Goal: Task Accomplishment & Management: Manage account settings

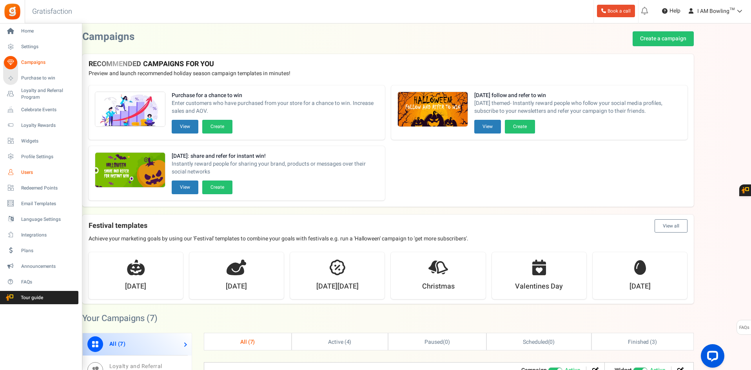
click at [28, 172] on span "Users" at bounding box center [48, 172] width 55 height 7
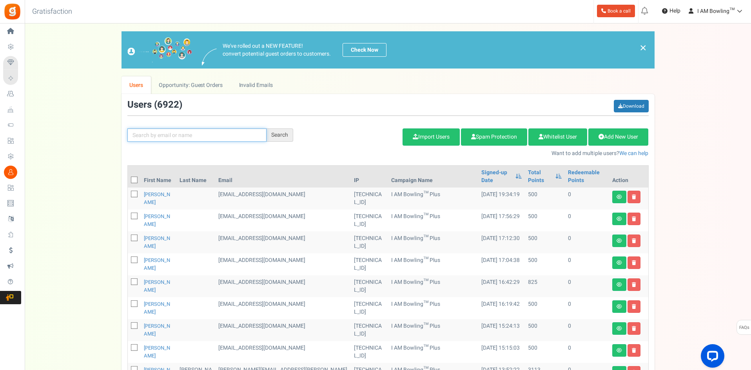
click at [147, 132] on input "text" at bounding box center [196, 134] width 139 height 13
paste input "adoerr215@gmail.com"
type input "adoerr215@gmail.com"
click at [280, 136] on div "Search" at bounding box center [279, 134] width 27 height 13
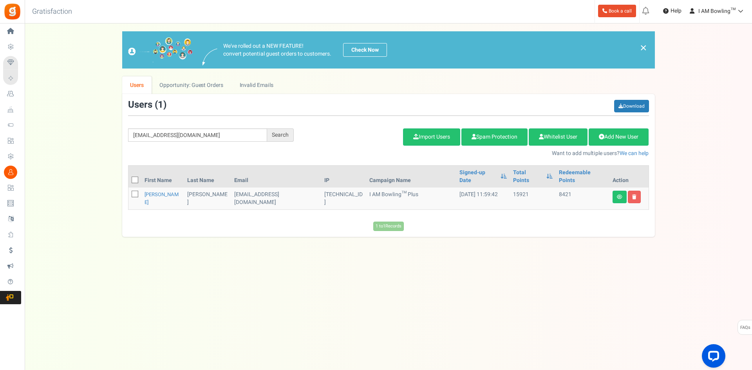
click at [86, 78] on div "We've rolled out a NEW FEATURE! convert potential guest orders to customers. Ch…" at bounding box center [389, 134] width 712 height 206
click at [124, 18] on div "Back to Home Back to program setup Gratisfaction 0 WARNING 0 Recommendation Boo…" at bounding box center [388, 12] width 729 height 24
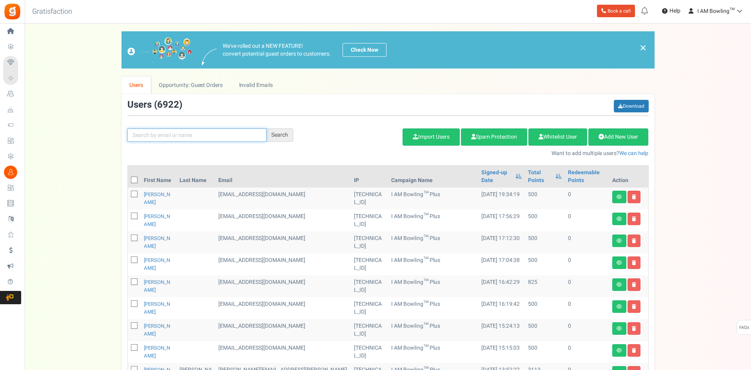
click at [208, 132] on input "text" at bounding box center [196, 134] width 139 height 13
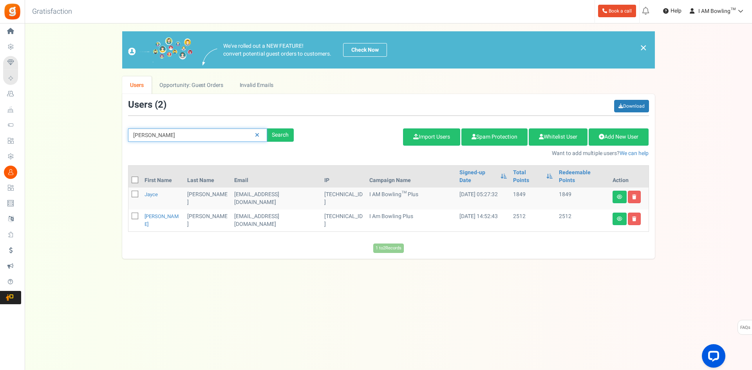
click at [163, 135] on input "[PERSON_NAME]" at bounding box center [197, 134] width 139 height 13
click at [163, 134] on input "[PERSON_NAME]" at bounding box center [197, 134] width 139 height 13
type input "[PERSON_NAME]"
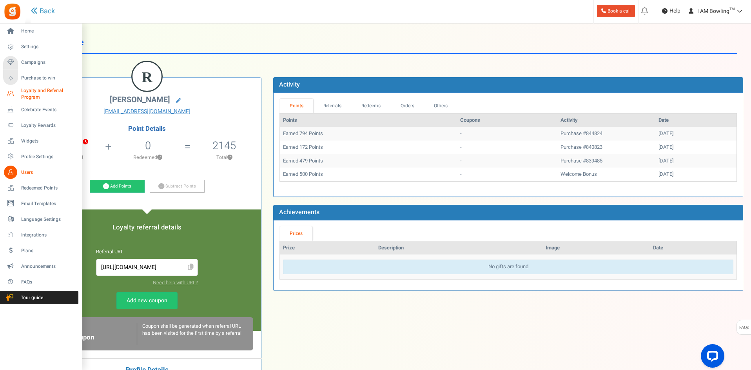
click at [30, 94] on span "Loyalty and Referral Program" at bounding box center [49, 93] width 57 height 13
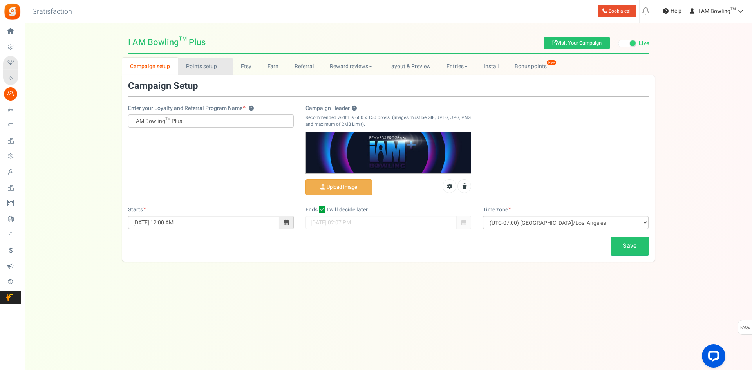
click at [214, 66] on link "Points setup New" at bounding box center [205, 67] width 54 height 18
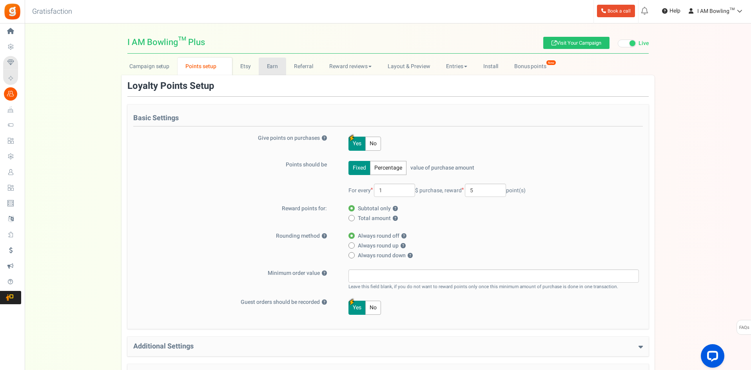
click at [271, 67] on link "Earn" at bounding box center [272, 67] width 27 height 18
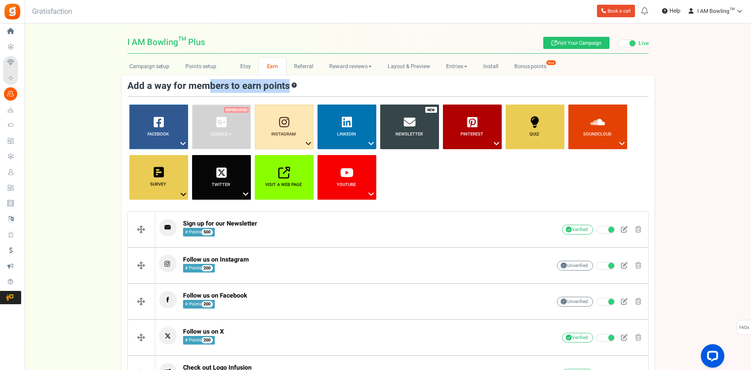
drag, startPoint x: 750, startPoint y: 71, endPoint x: 746, endPoint y: 126, distance: 55.4
click at [746, 123] on div "Campaign setup Points setup New Etsy Earn Referral Reward reviews WOO LOOX [DOM…" at bounding box center [388, 282] width 726 height 448
click at [716, 146] on div "Campaign setup Points setup New Etsy Earn Referral Reward reviews WOO LOOX [DOM…" at bounding box center [388, 282] width 726 height 448
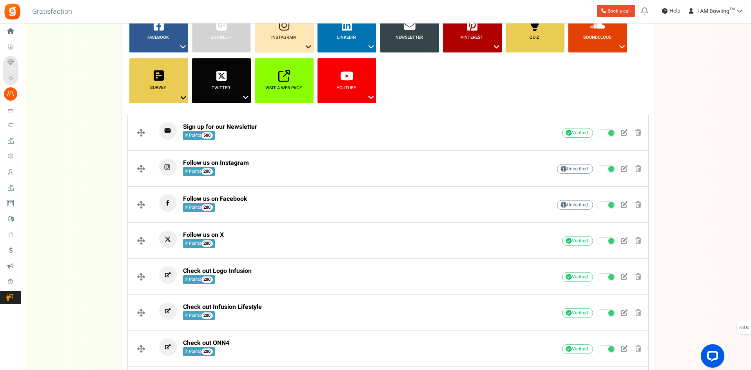
scroll to position [183, 0]
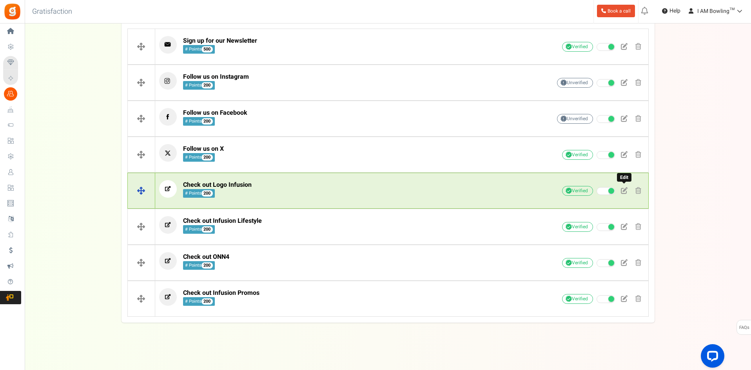
click at [622, 193] on span at bounding box center [624, 190] width 7 height 7
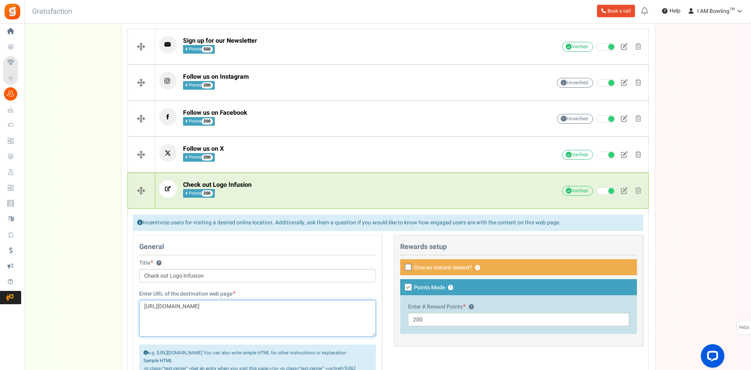
click at [202, 311] on textarea "[URL][DOMAIN_NAME]" at bounding box center [257, 318] width 237 height 37
click at [184, 309] on textarea "[URL][DOMAIN_NAME]" at bounding box center [257, 318] width 237 height 37
drag, startPoint x: 175, startPoint y: 306, endPoint x: 217, endPoint y: 308, distance: 42.3
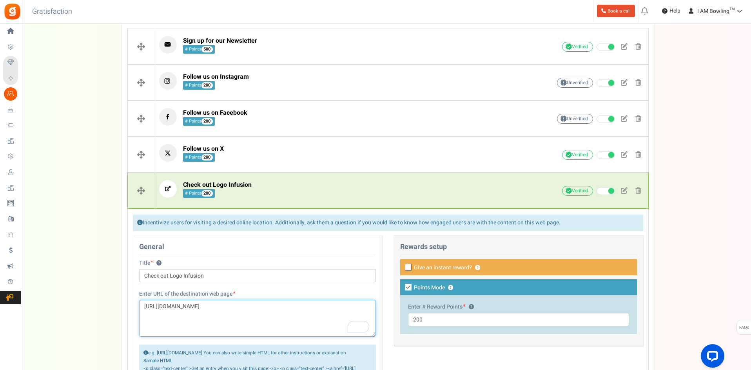
click at [217, 308] on textarea "[URL][DOMAIN_NAME]" at bounding box center [257, 318] width 237 height 37
click at [714, 159] on div "Campaign setup Points setup New Etsy Earn Referral Reward reviews WOO LOOX [DOM…" at bounding box center [388, 239] width 726 height 729
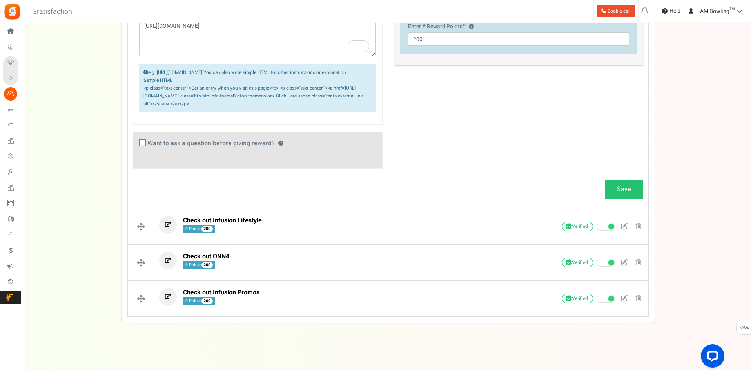
scroll to position [471, 0]
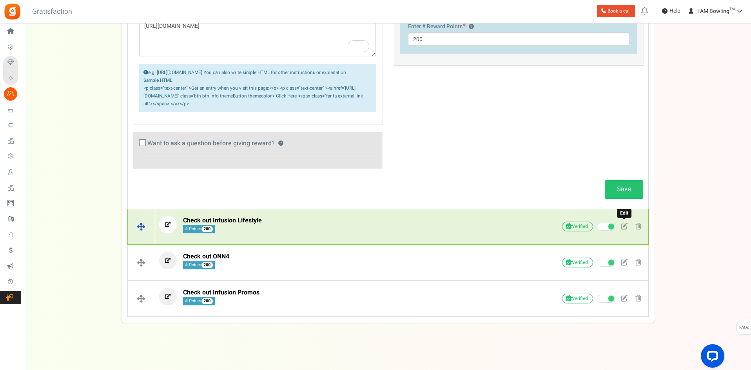
click at [627, 225] on link at bounding box center [623, 227] width 13 height 12
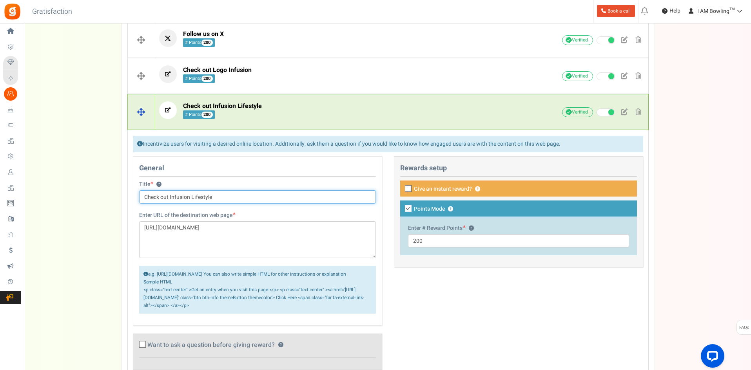
scroll to position [452, 0]
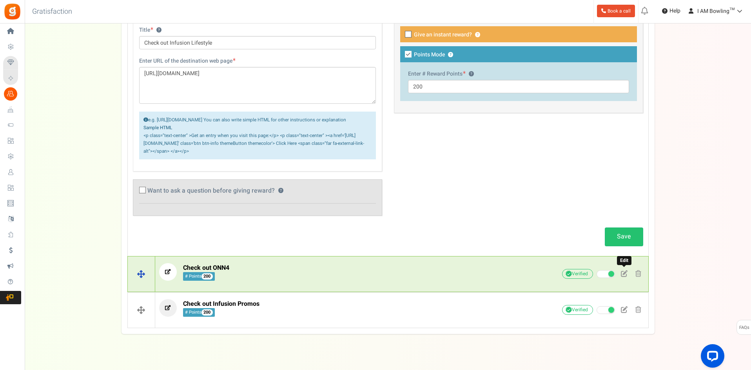
click at [623, 277] on span at bounding box center [624, 273] width 7 height 7
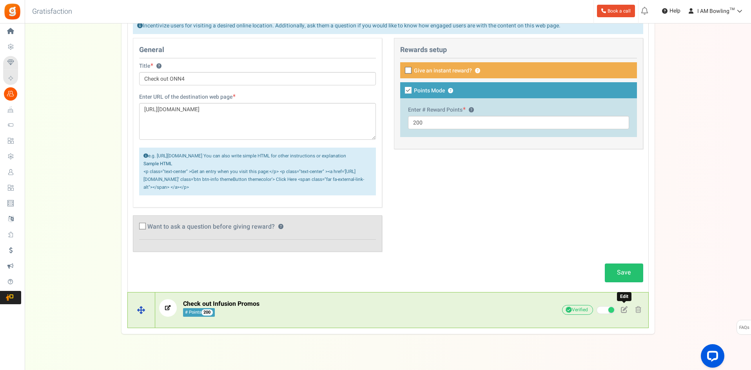
click at [625, 313] on span at bounding box center [624, 309] width 7 height 7
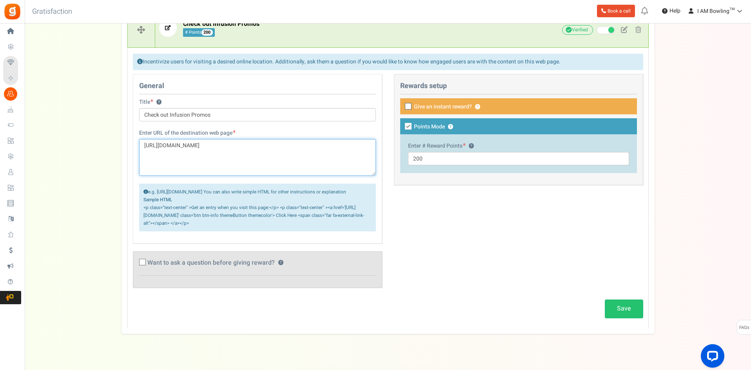
click at [212, 148] on textarea "[URL][DOMAIN_NAME]" at bounding box center [257, 157] width 237 height 37
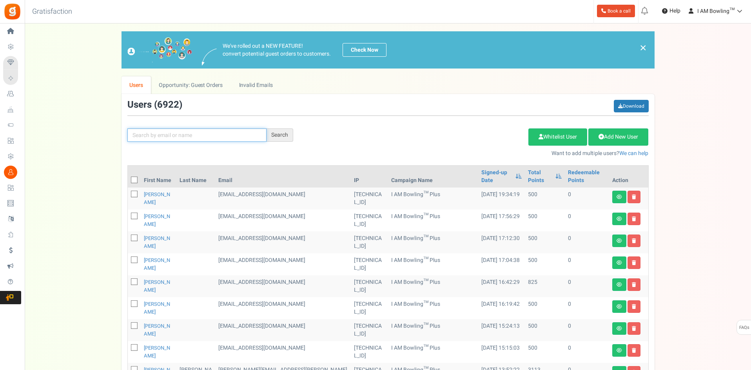
click at [184, 138] on input "text" at bounding box center [196, 134] width 139 height 13
type input "appsmav"
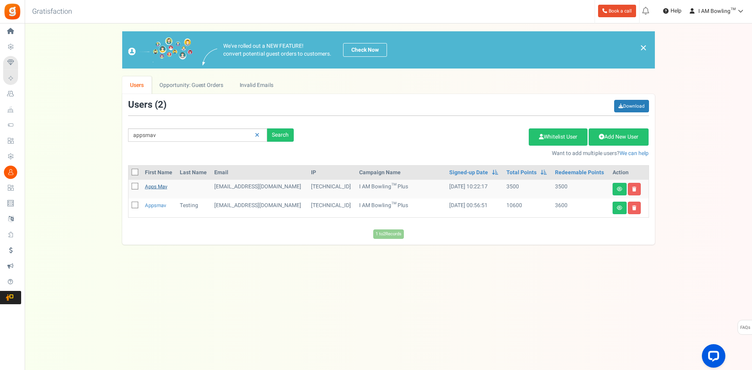
click at [161, 184] on link "Apps Mav" at bounding box center [156, 186] width 22 height 7
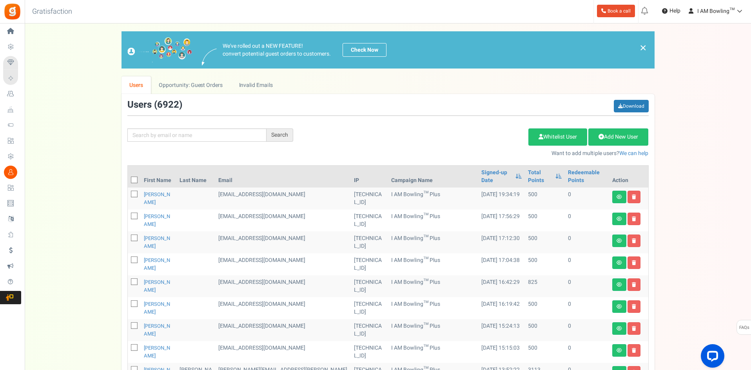
click at [167, 143] on div "Search Add Etsy Order Delete Selected Users Import Users Spam Protection Subtra…" at bounding box center [387, 129] width 533 height 58
click at [165, 137] on input "text" at bounding box center [196, 134] width 139 height 13
type input "appsmav"
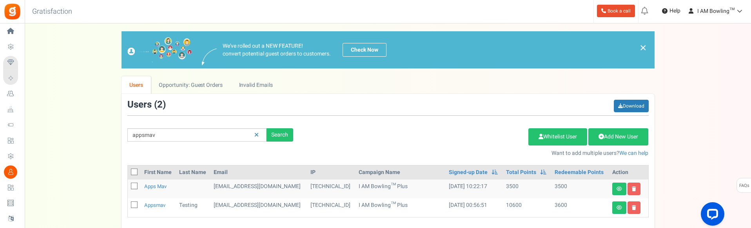
click at [261, 205] on td "appsmavtesting@yahoo.com" at bounding box center [258, 208] width 97 height 19
copy tr "appsmavtesting@yahoo.com"
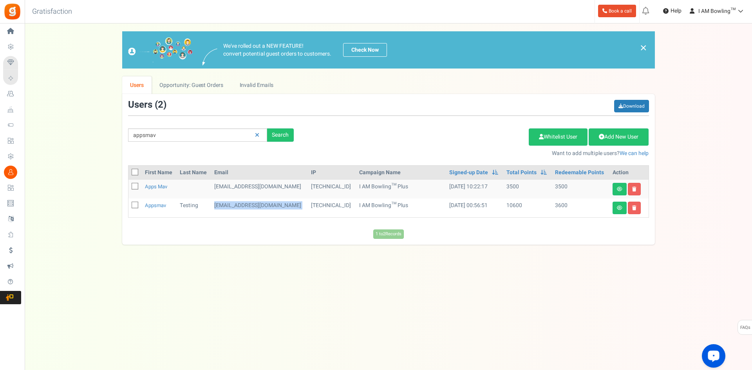
copy tr "appsmavtesting@yahoo.com"
